Goal: Task Accomplishment & Management: Use online tool/utility

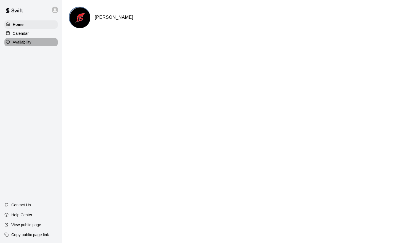
click at [33, 45] on div "Availability" at bounding box center [30, 42] width 53 height 8
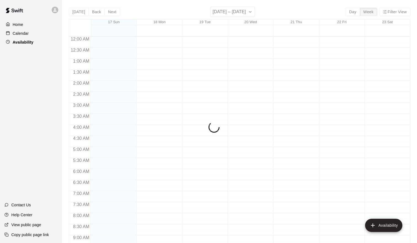
scroll to position [317, 0]
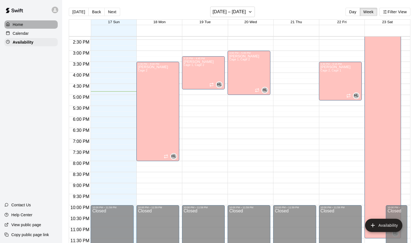
click at [36, 25] on div "Home" at bounding box center [30, 24] width 53 height 8
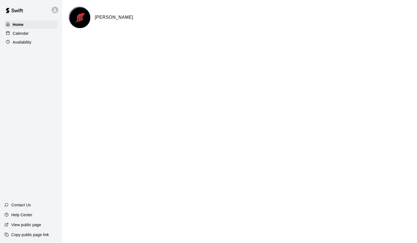
click at [31, 34] on div "Calendar" at bounding box center [30, 33] width 53 height 8
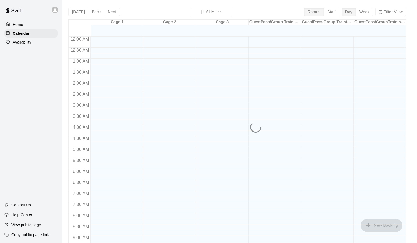
scroll to position [301, 0]
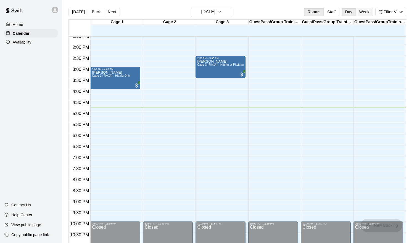
click at [369, 10] on button "Week" at bounding box center [363, 12] width 17 height 8
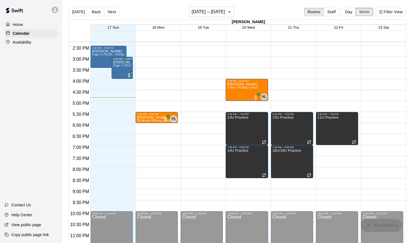
scroll to position [320, 0]
